Goal: Transaction & Acquisition: Purchase product/service

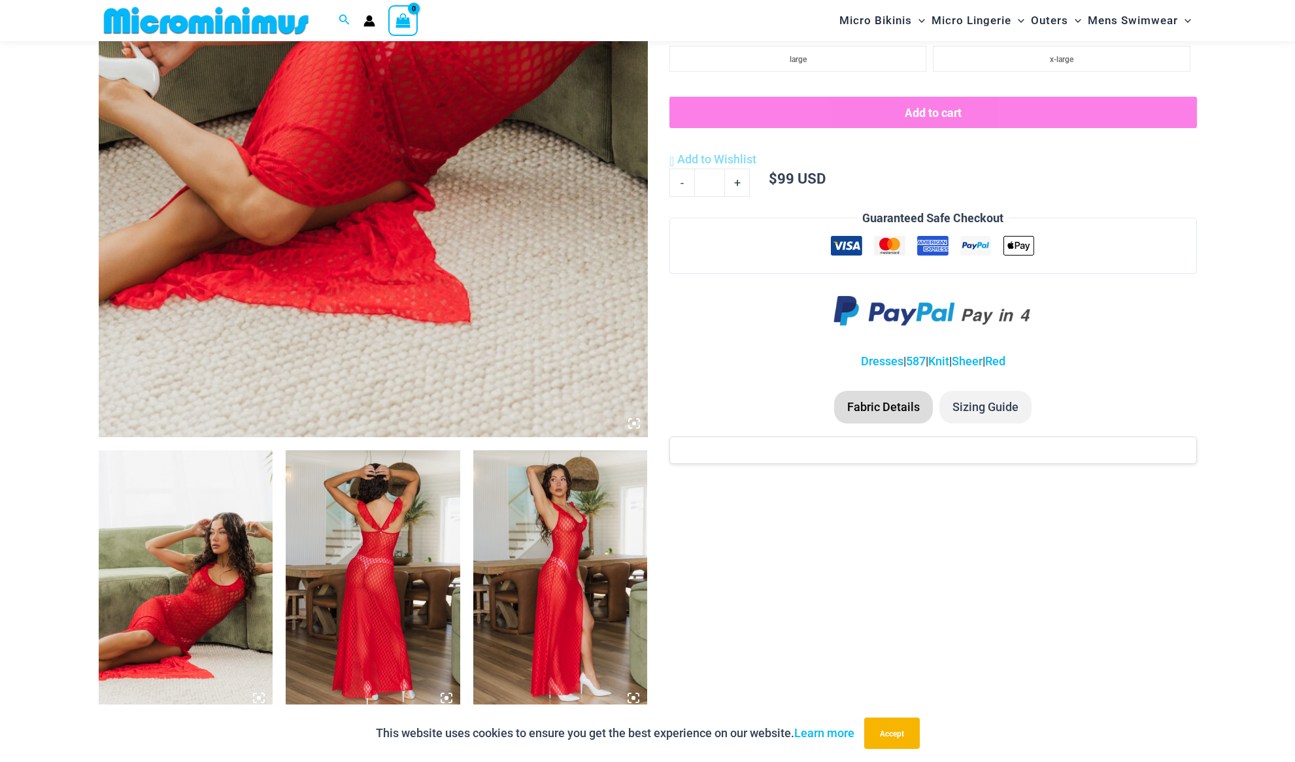
scroll to position [512, 0]
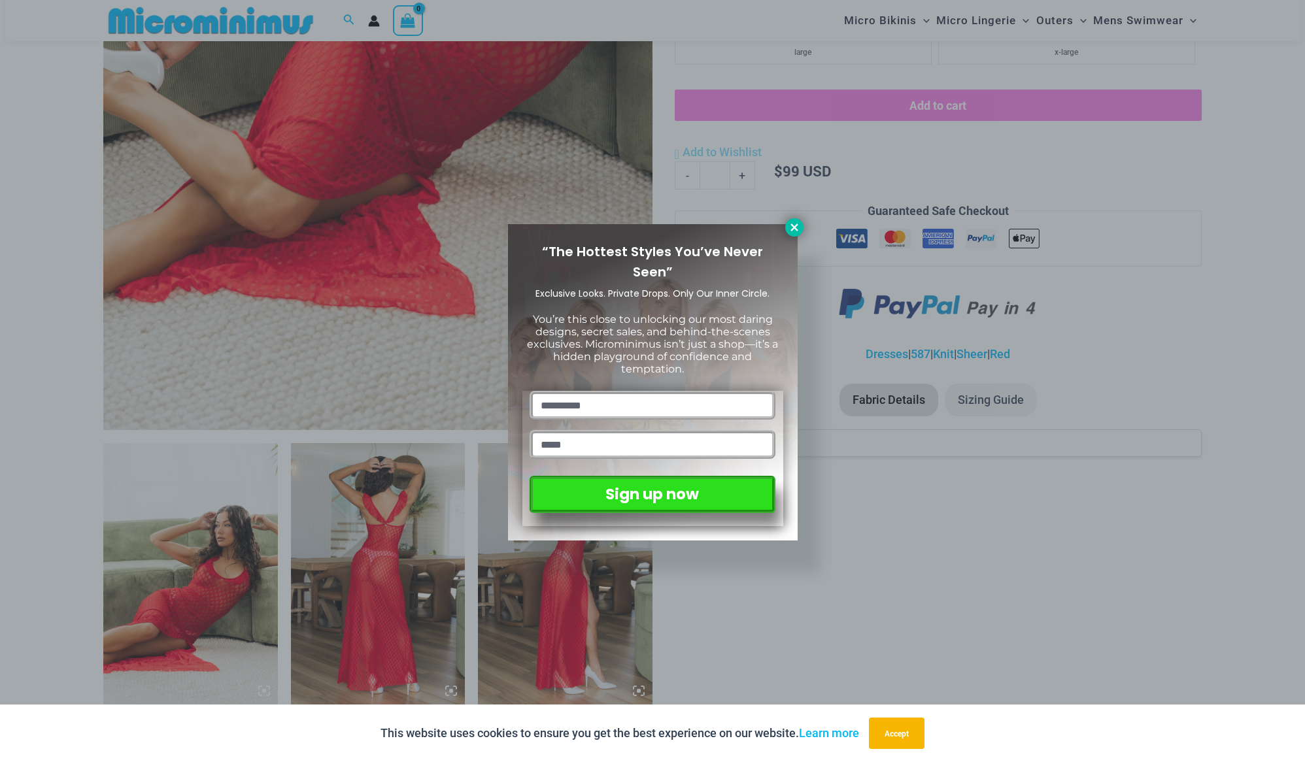
click at [788, 223] on icon at bounding box center [794, 228] width 12 height 12
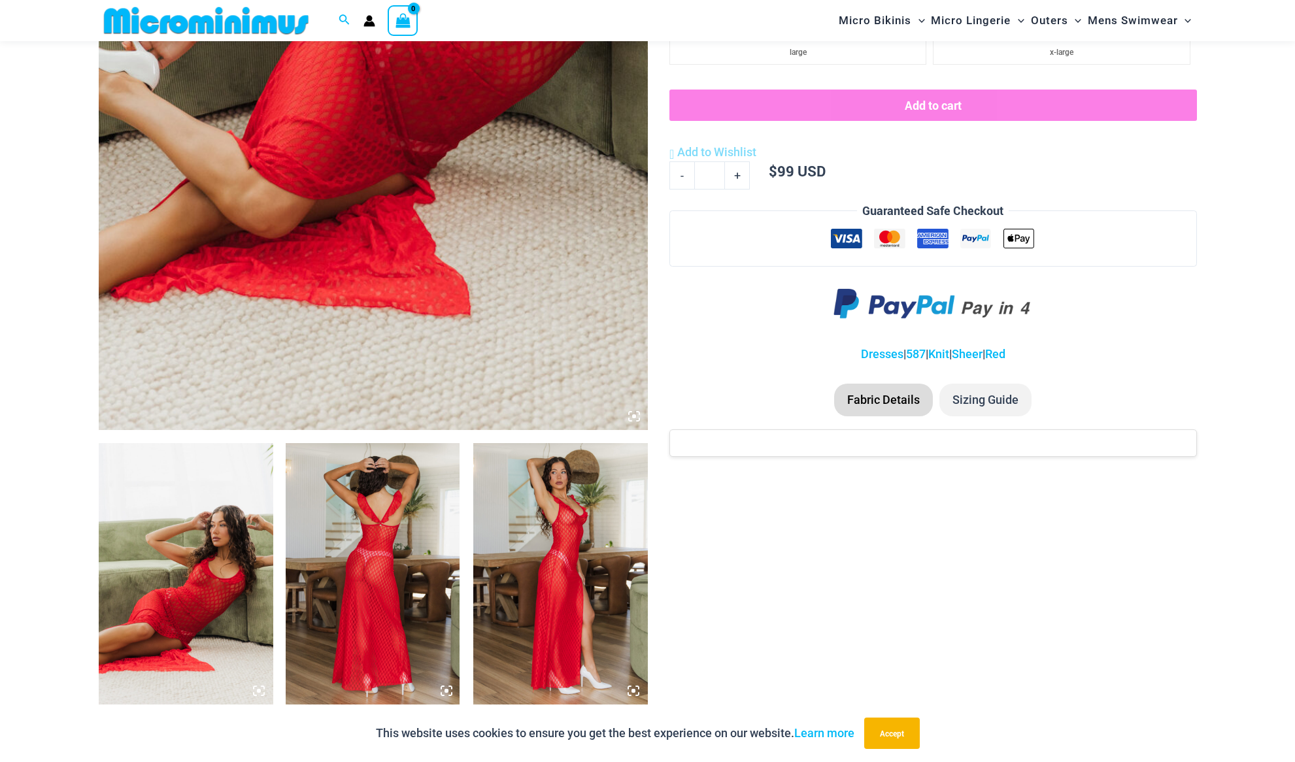
click at [191, 574] on img at bounding box center [186, 573] width 175 height 261
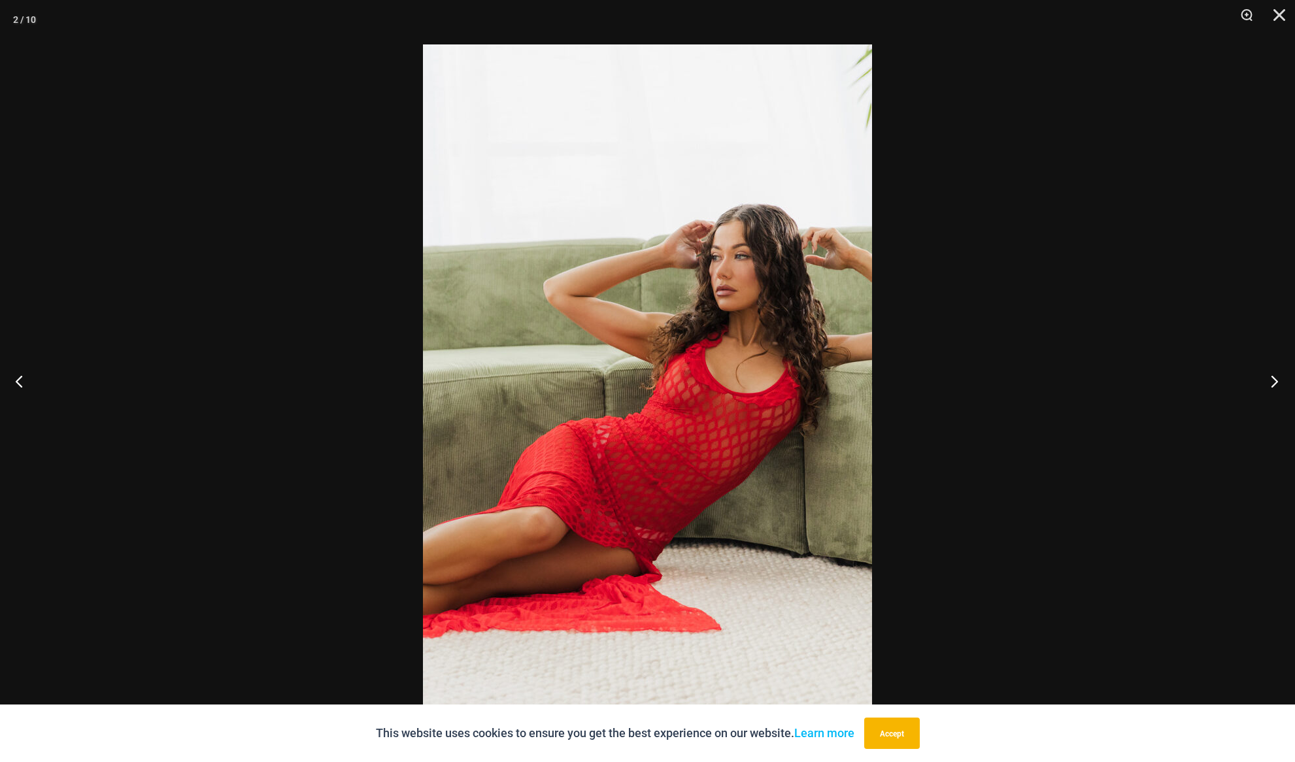
click at [1279, 378] on button "Next" at bounding box center [1270, 380] width 49 height 65
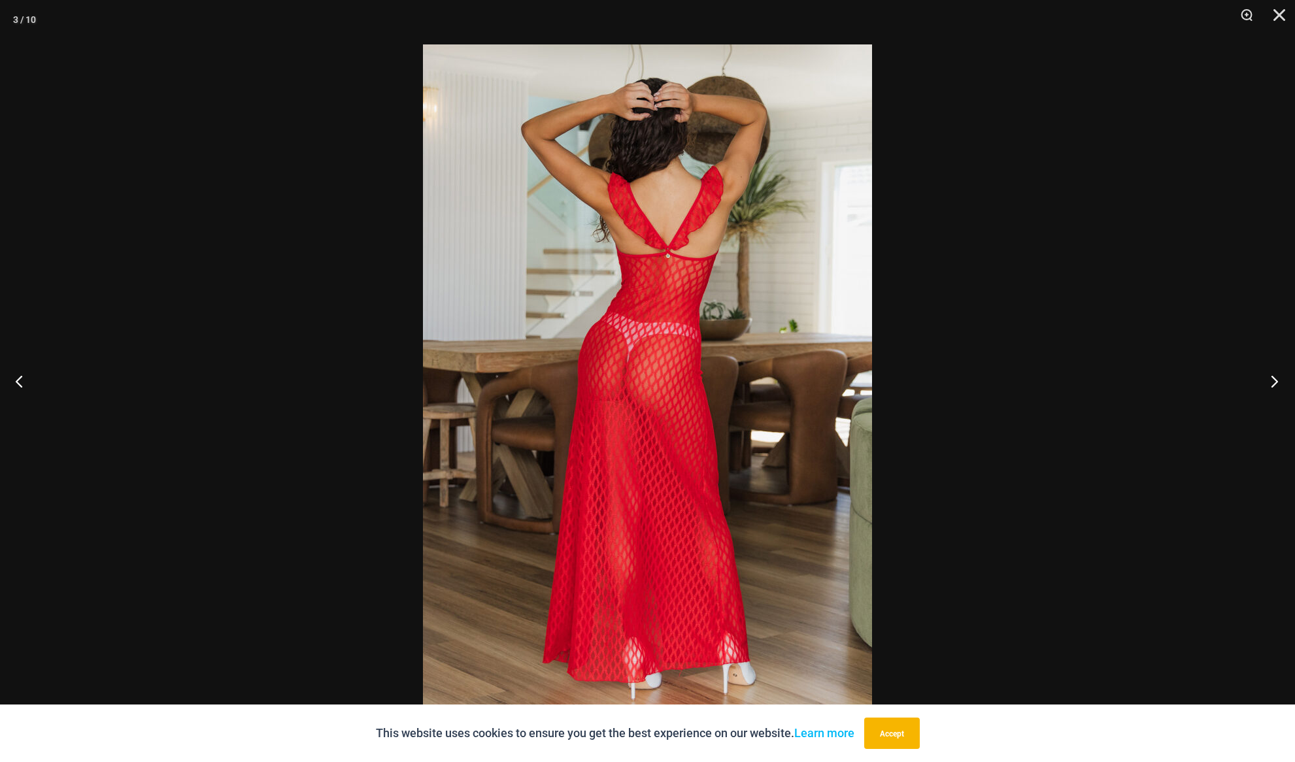
click at [1279, 378] on button "Next" at bounding box center [1270, 380] width 49 height 65
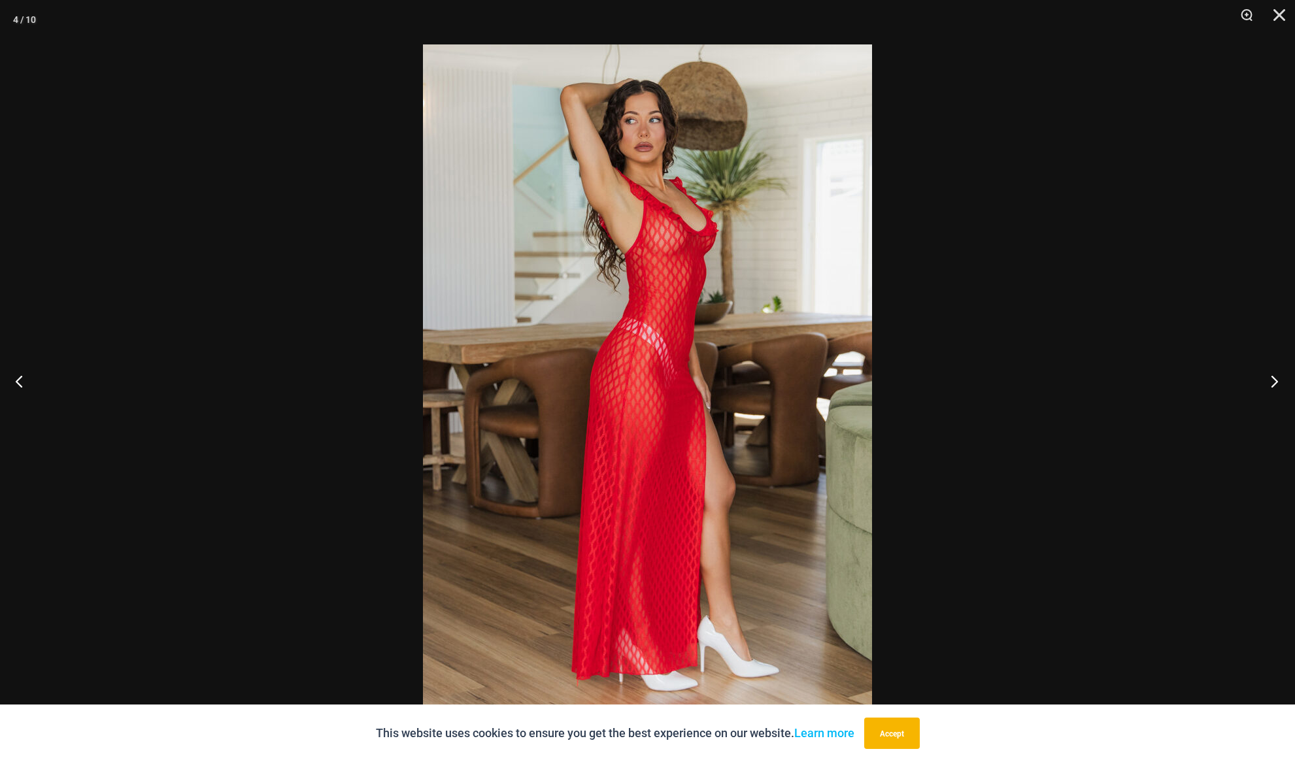
click at [1279, 378] on button "Next" at bounding box center [1270, 380] width 49 height 65
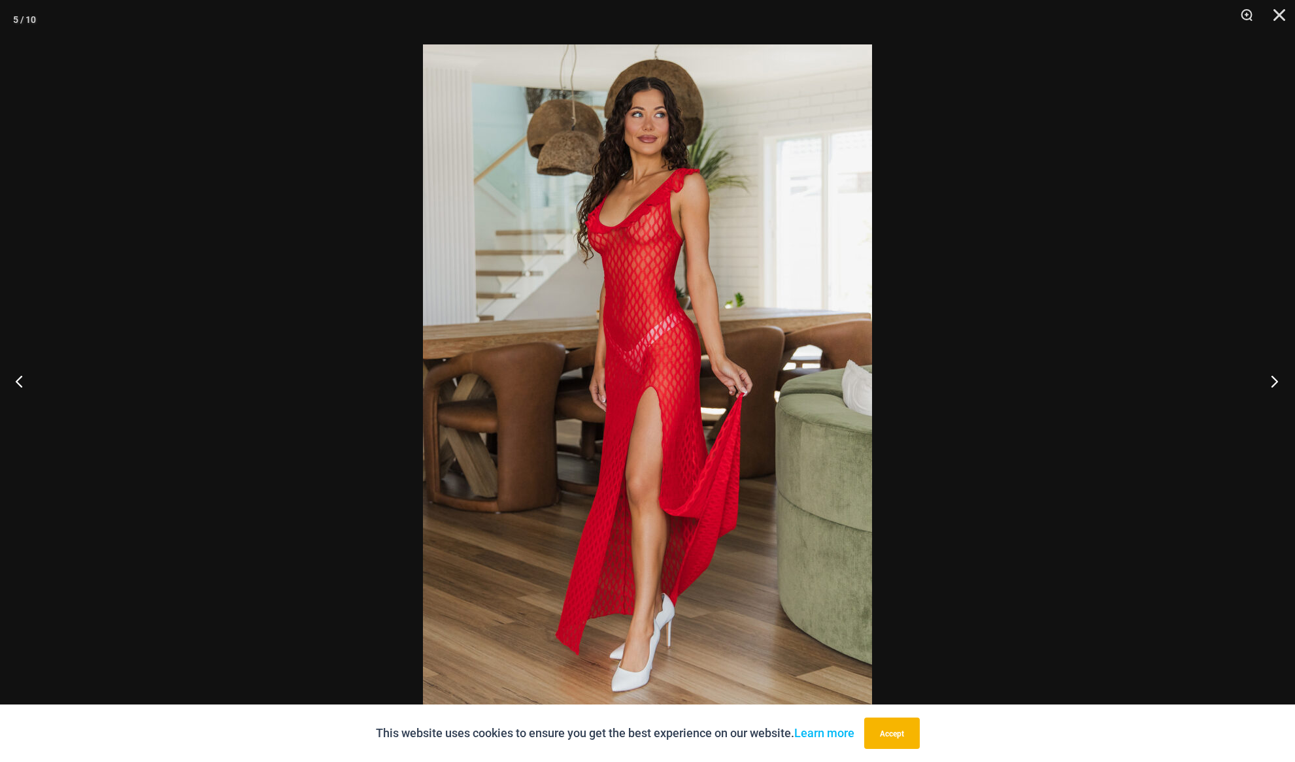
click at [1279, 378] on button "Next" at bounding box center [1270, 380] width 49 height 65
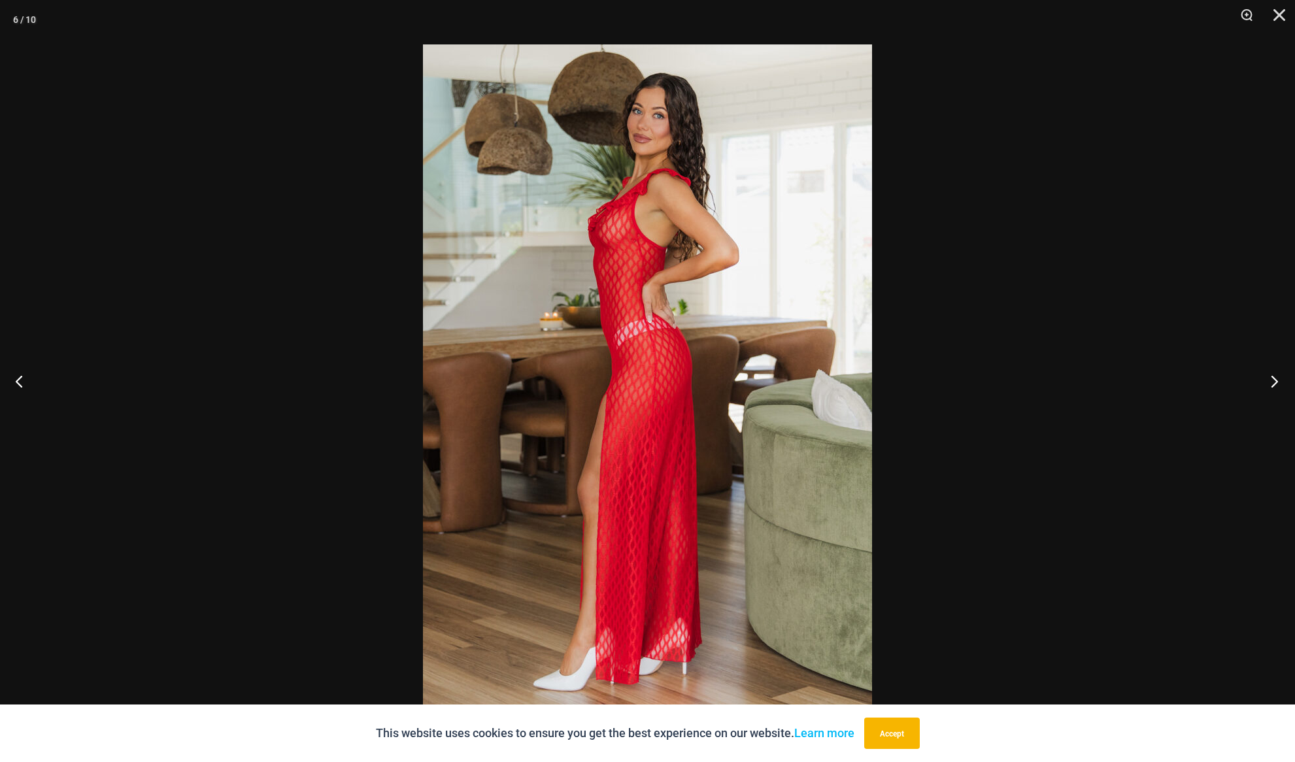
click at [1279, 378] on button "Next" at bounding box center [1270, 380] width 49 height 65
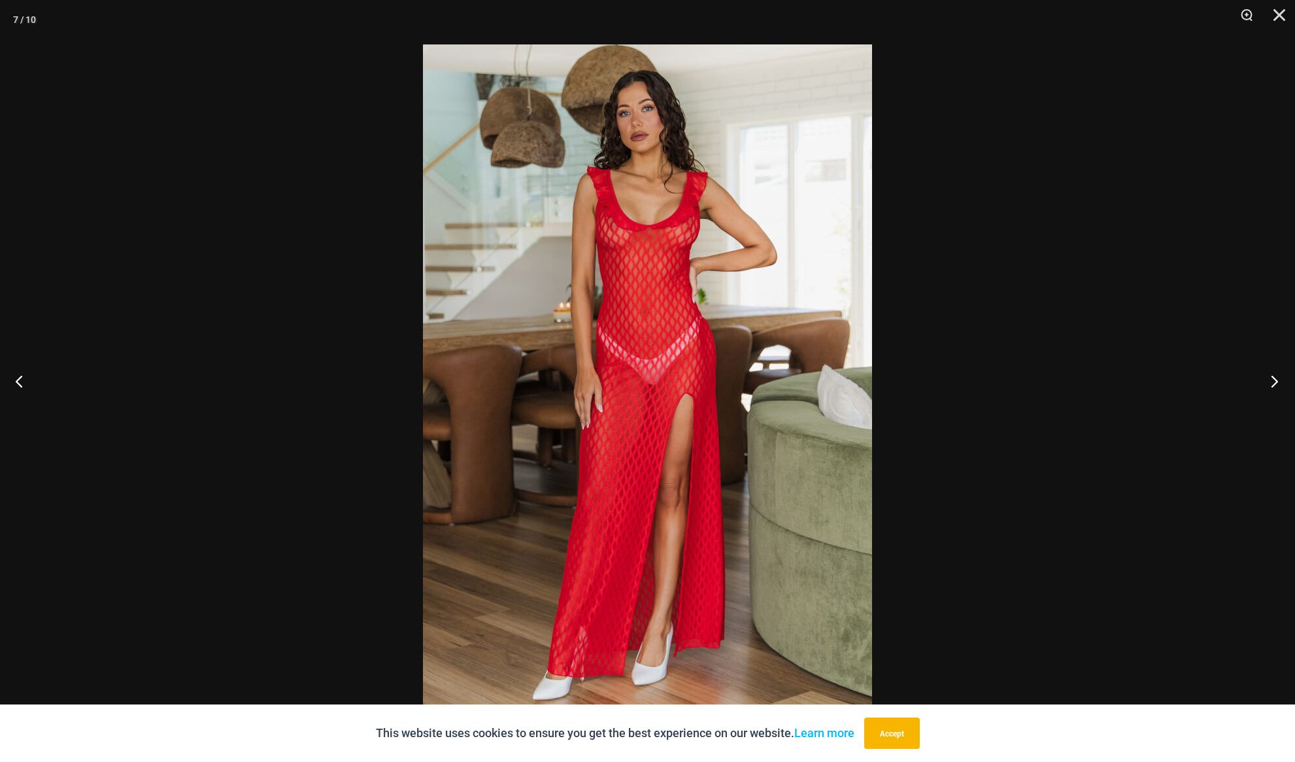
click at [1279, 378] on button "Next" at bounding box center [1270, 380] width 49 height 65
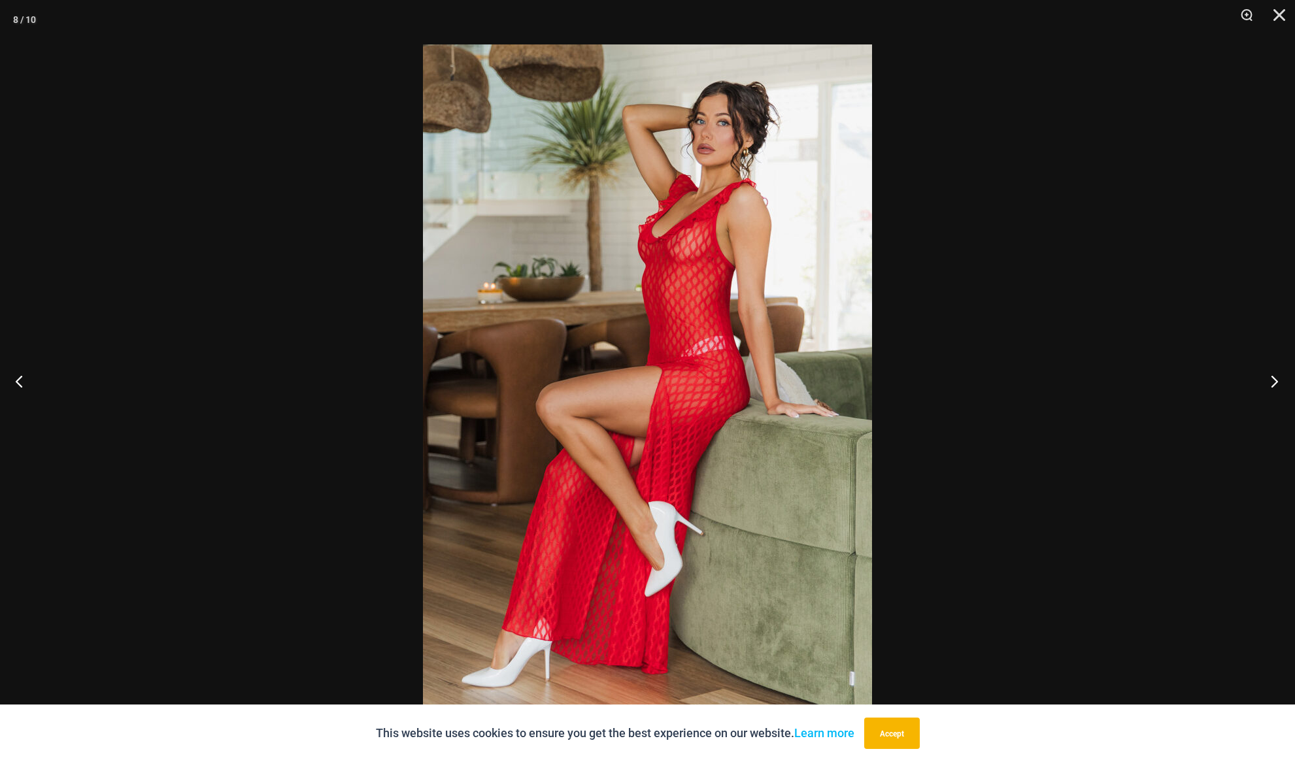
click at [1279, 378] on button "Next" at bounding box center [1270, 380] width 49 height 65
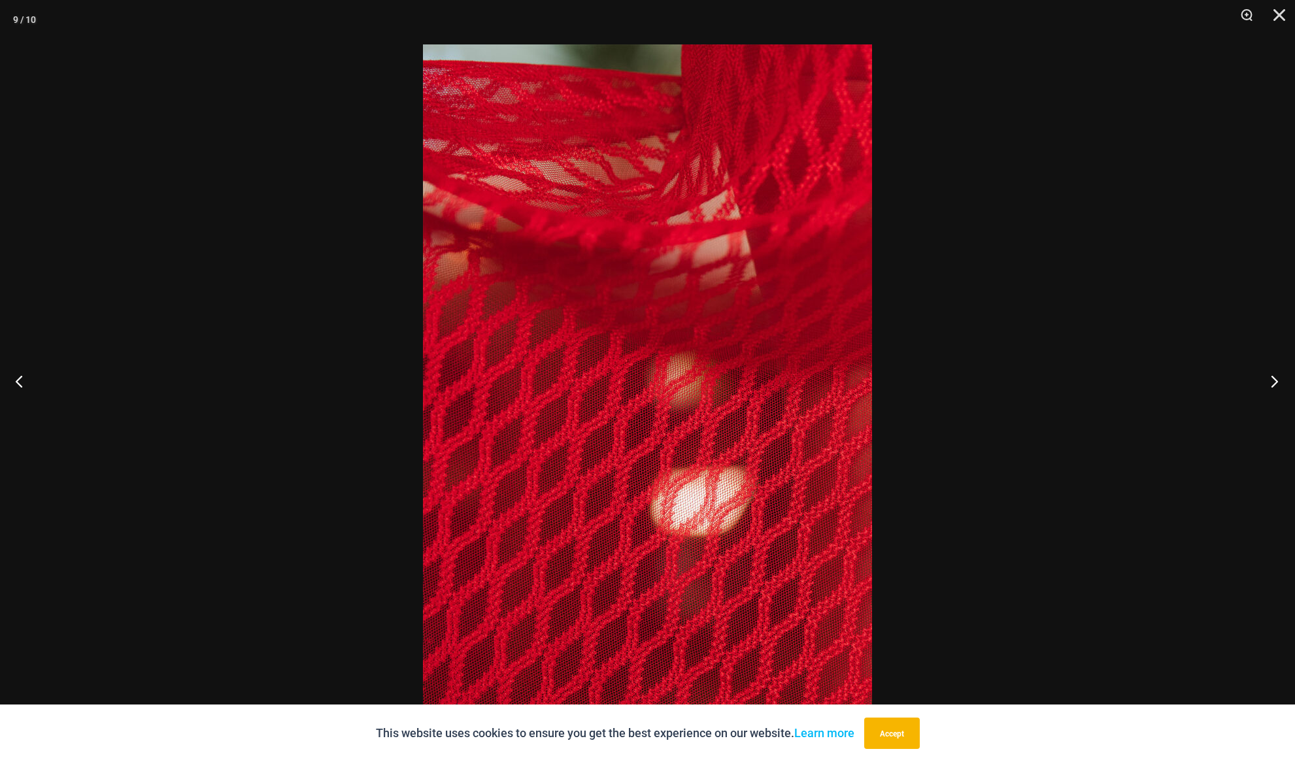
click at [1279, 378] on button "Next" at bounding box center [1270, 380] width 49 height 65
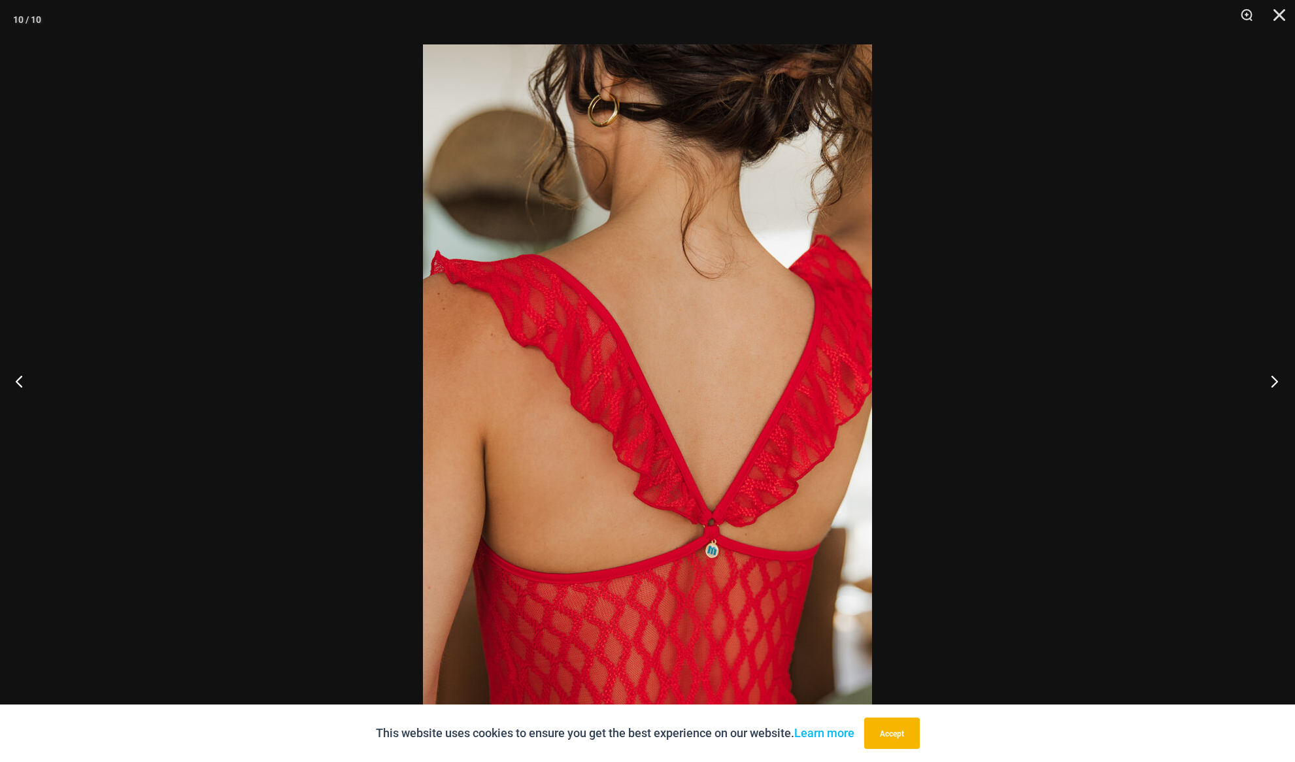
click at [1279, 378] on button "Next" at bounding box center [1270, 380] width 49 height 65
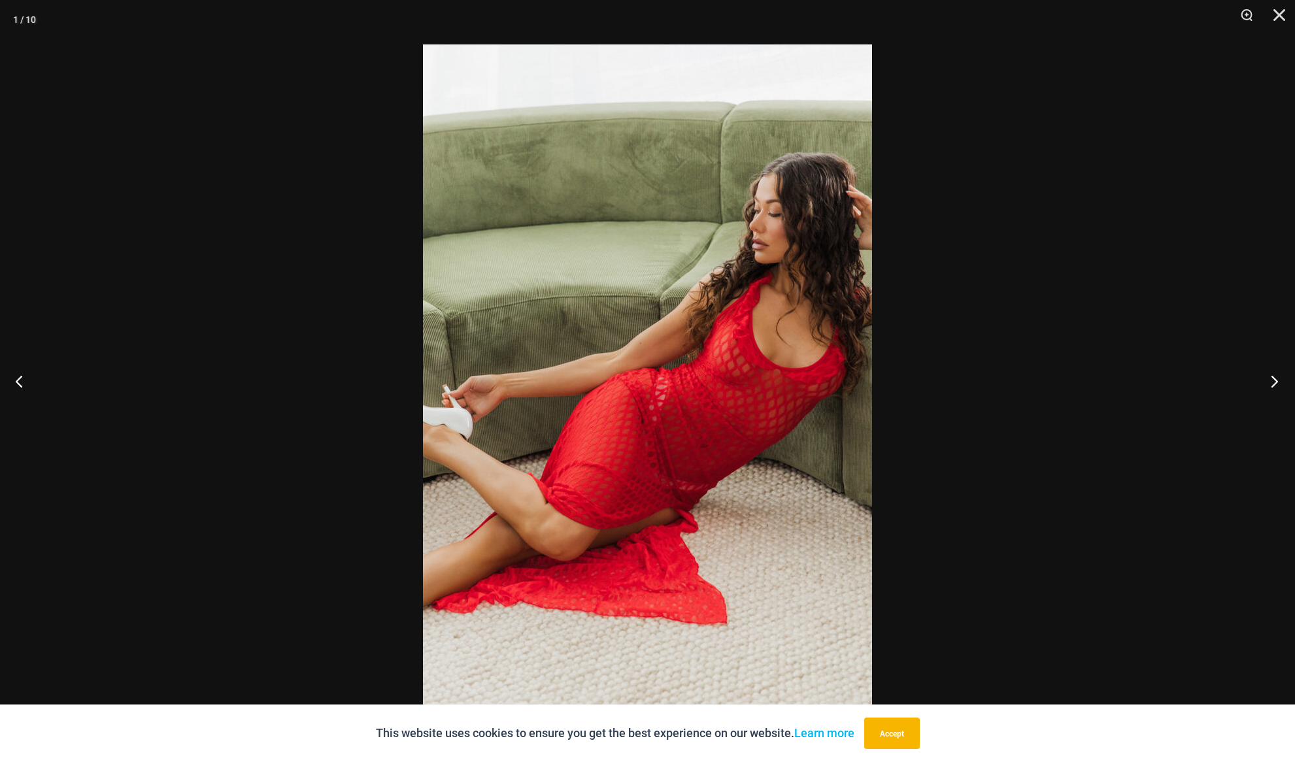
click at [1279, 378] on button "Next" at bounding box center [1270, 380] width 49 height 65
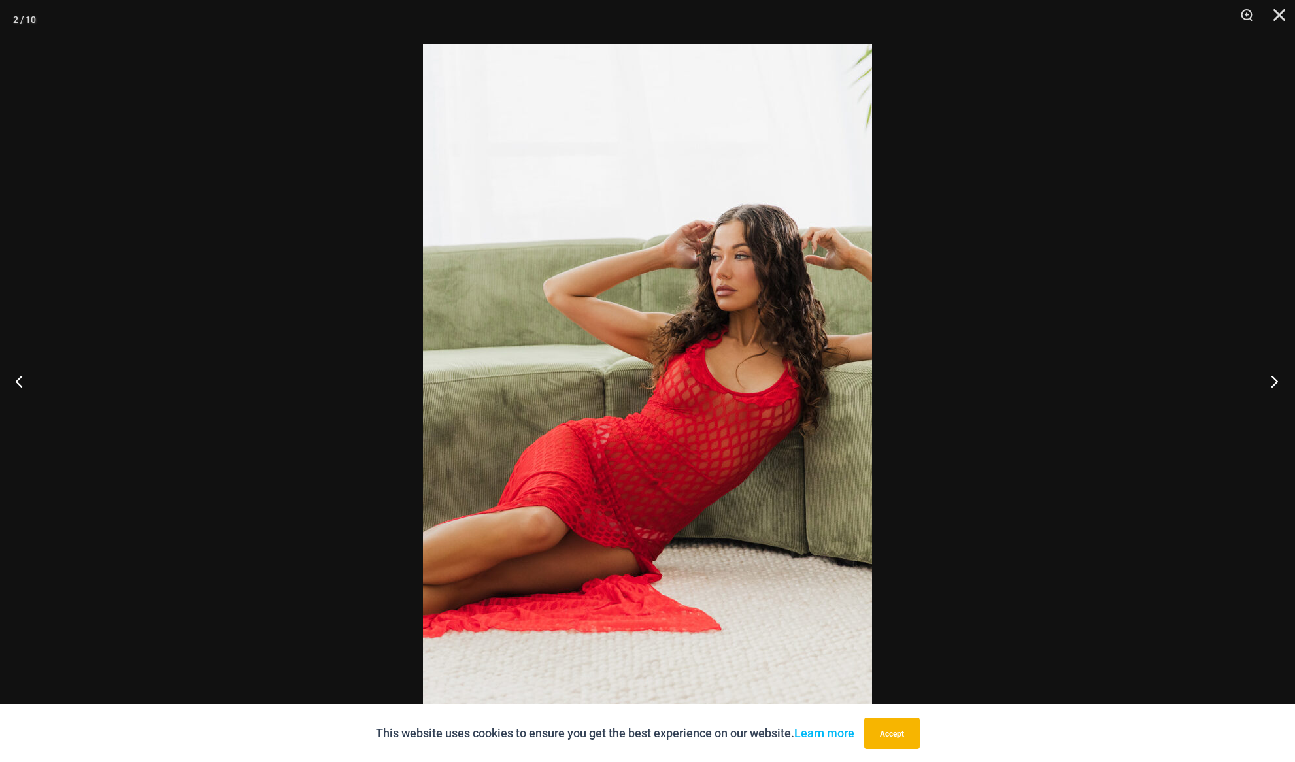
click at [1279, 378] on button "Next" at bounding box center [1270, 380] width 49 height 65
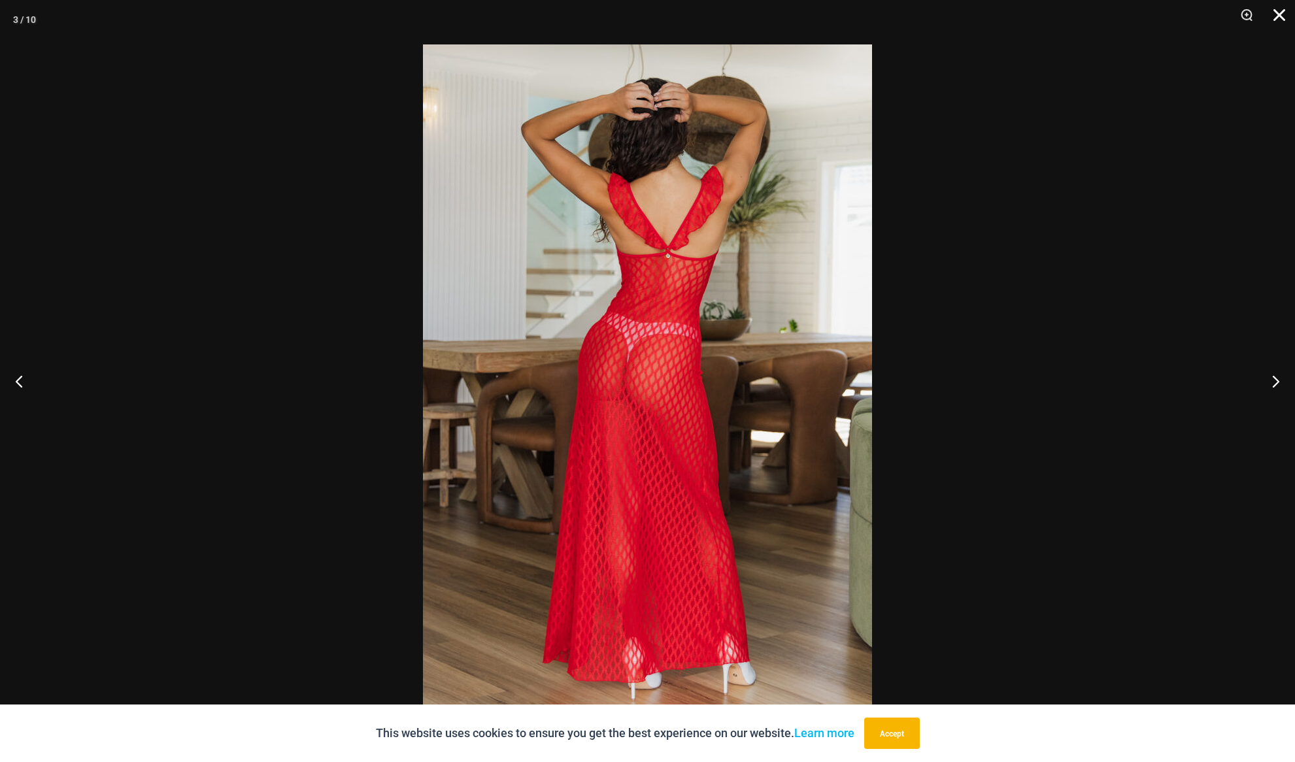
click at [1281, 23] on button "Close" at bounding box center [1274, 19] width 33 height 39
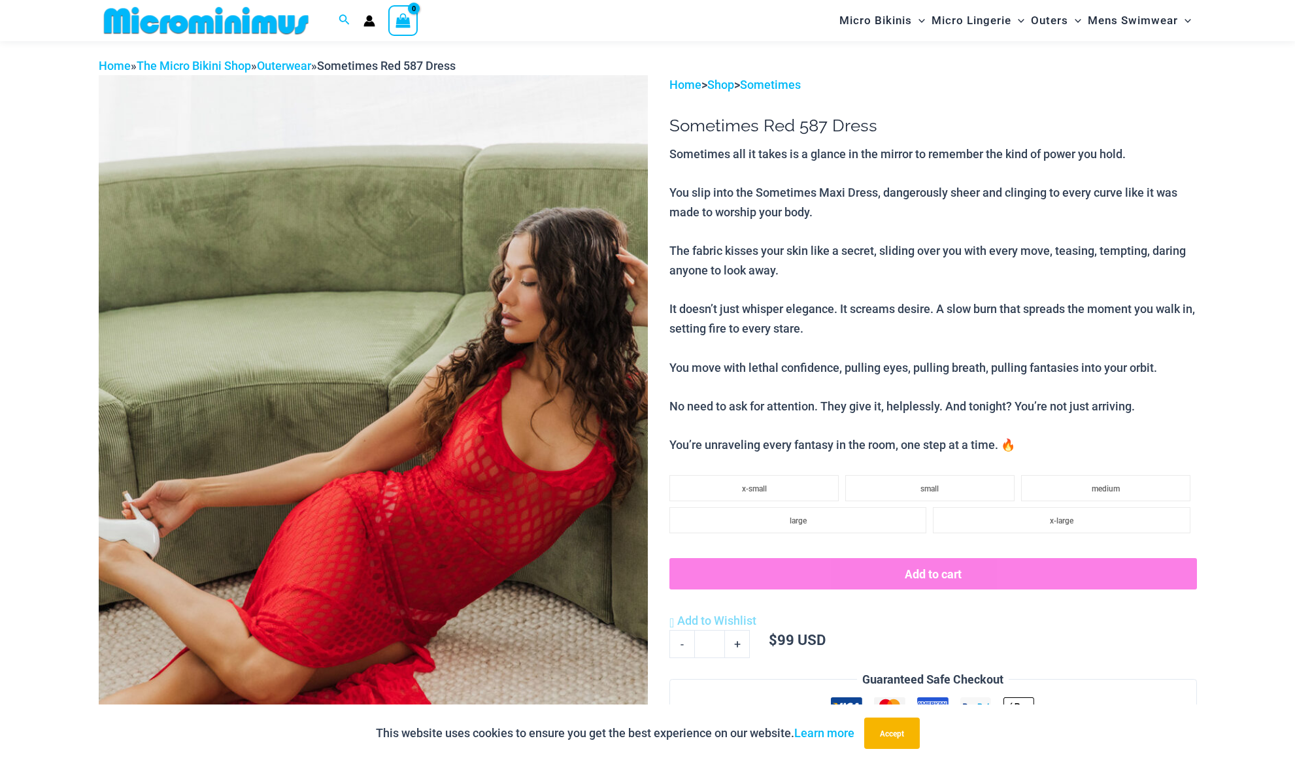
scroll to position [0, 0]
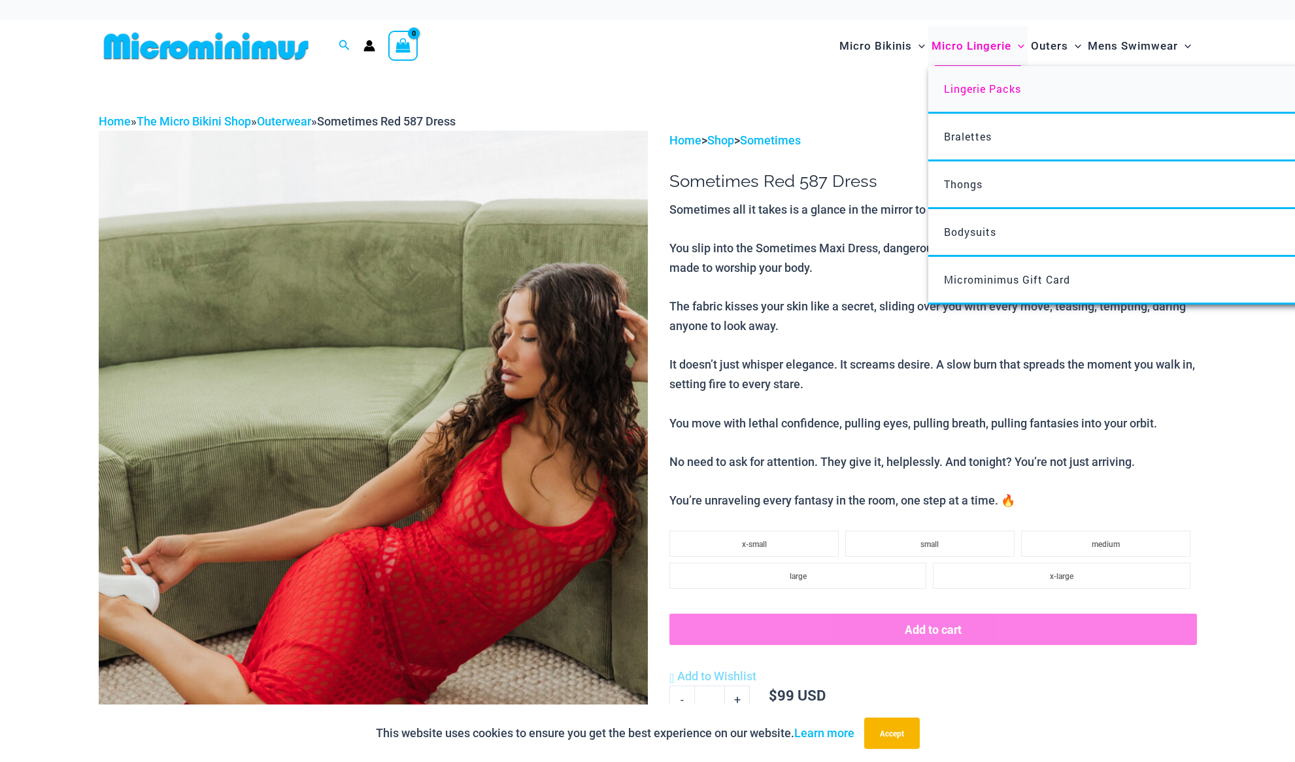
click at [979, 91] on span "Lingerie Packs" at bounding box center [982, 89] width 77 height 14
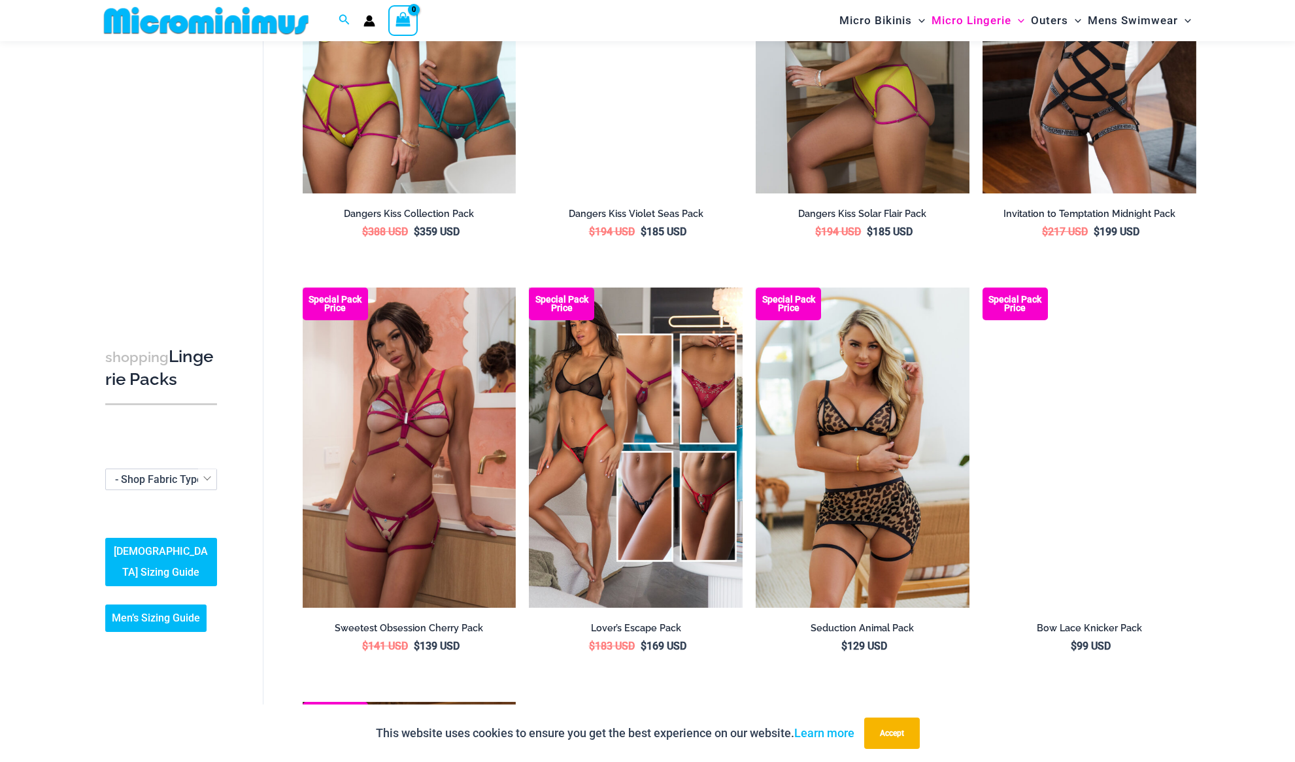
scroll to position [1166, 0]
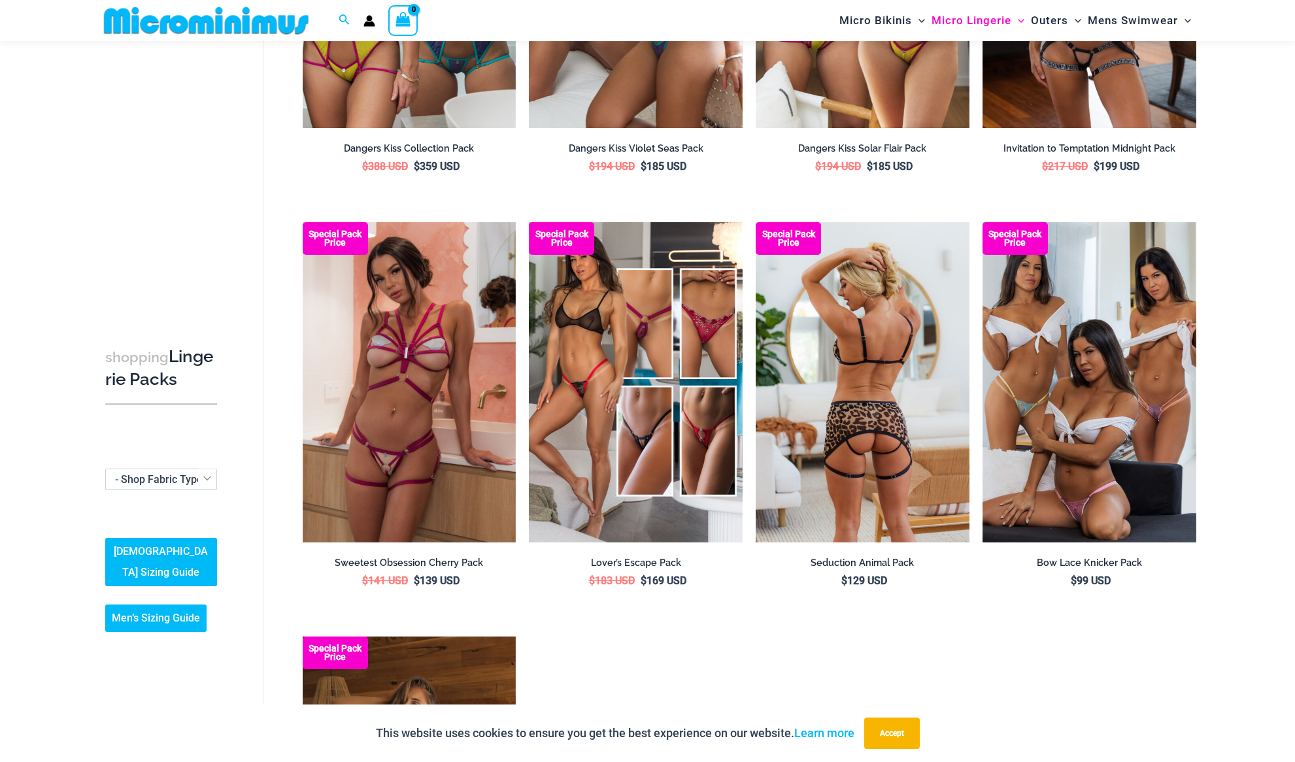
click at [854, 407] on img at bounding box center [863, 382] width 214 height 320
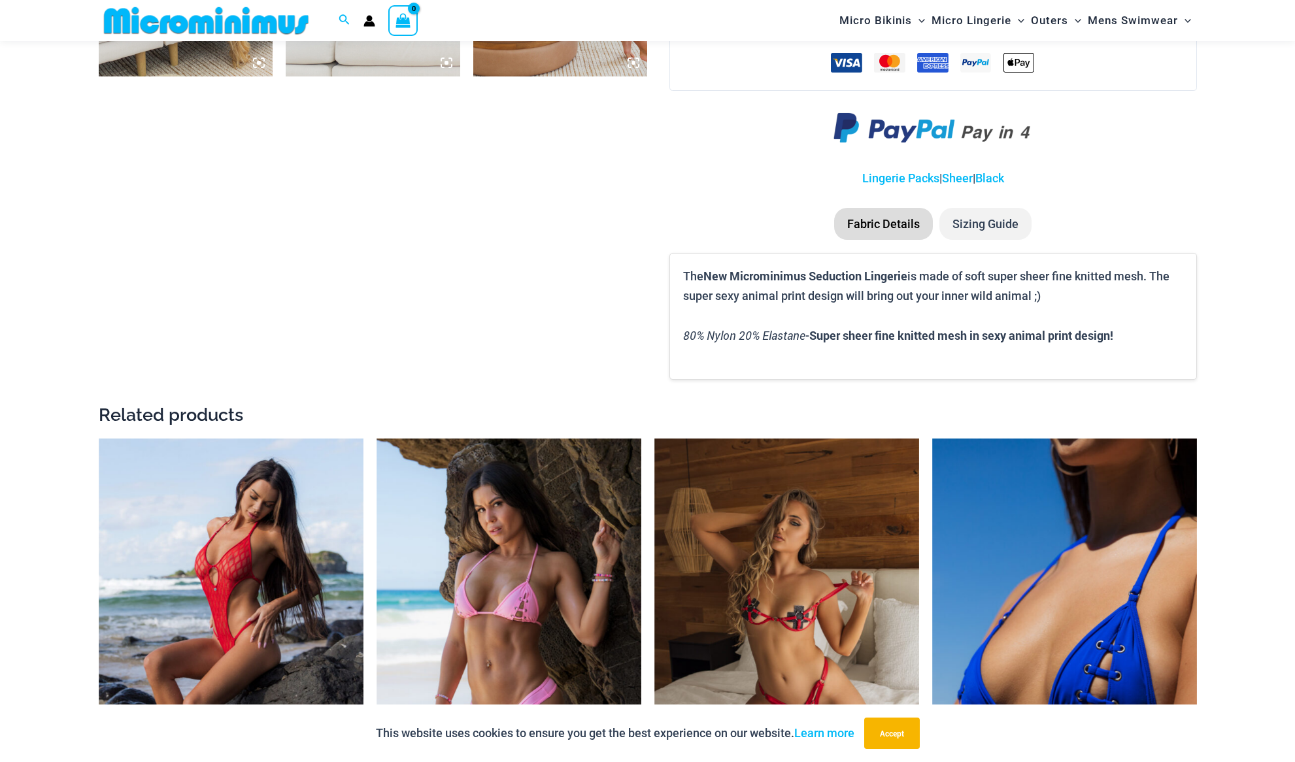
scroll to position [1428, 0]
